Goal: Information Seeking & Learning: Learn about a topic

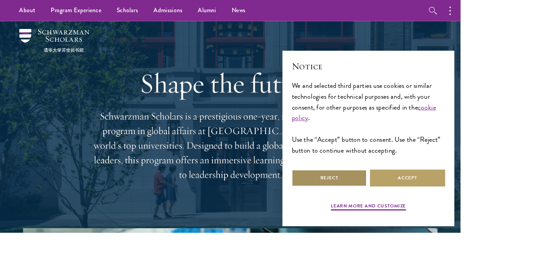
click at [433, 220] on button "Reject" at bounding box center [388, 210] width 89 height 20
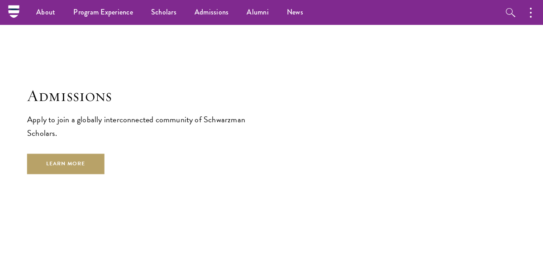
scroll to position [1373, 0]
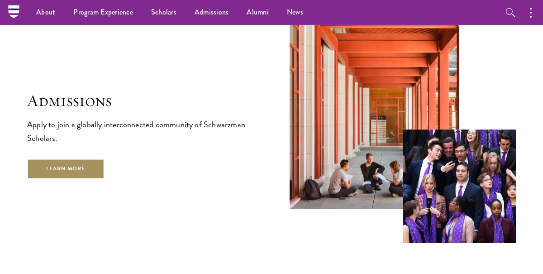
click at [79, 161] on link "Learn More" at bounding box center [65, 169] width 77 height 20
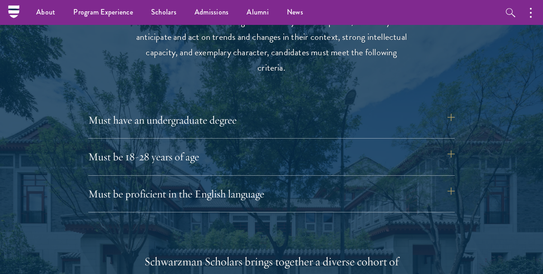
scroll to position [1187, 0]
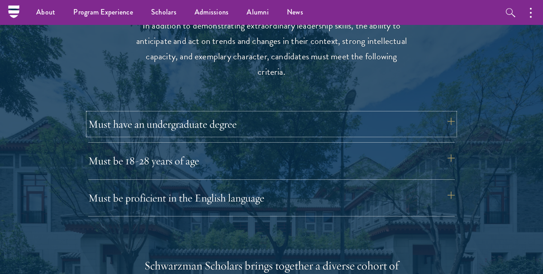
click at [441, 125] on button "Must have an undergraduate degree" at bounding box center [271, 124] width 367 height 22
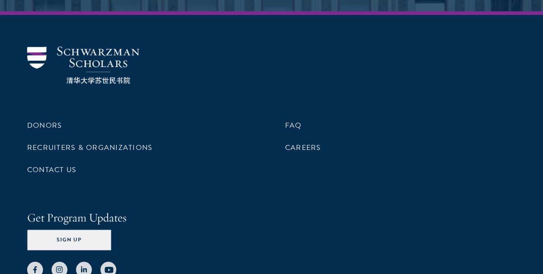
scroll to position [4531, 0]
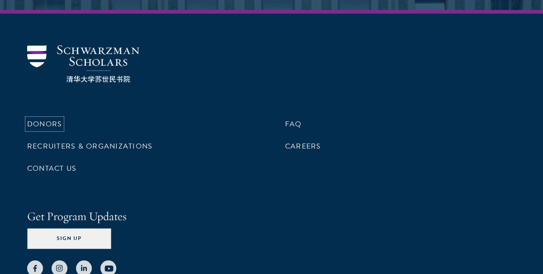
click at [31, 124] on link "Donors" at bounding box center [44, 124] width 35 height 11
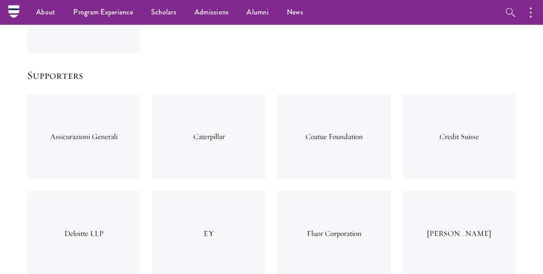
scroll to position [3118, 0]
